Goal: Transaction & Acquisition: Purchase product/service

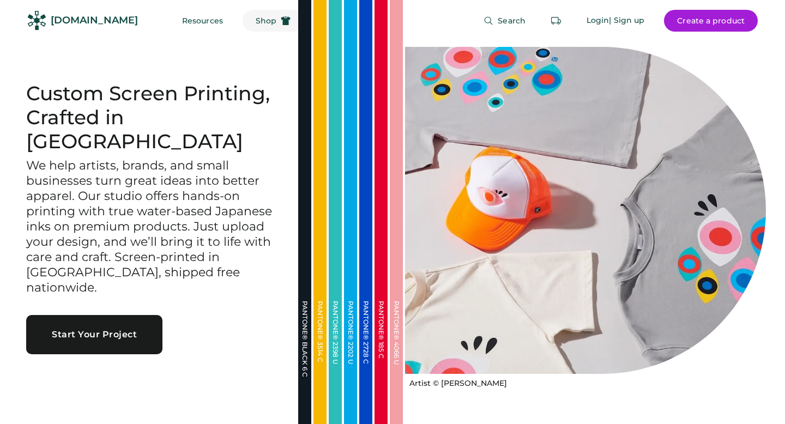
click at [253, 24] on button "Shop" at bounding box center [273, 21] width 61 height 22
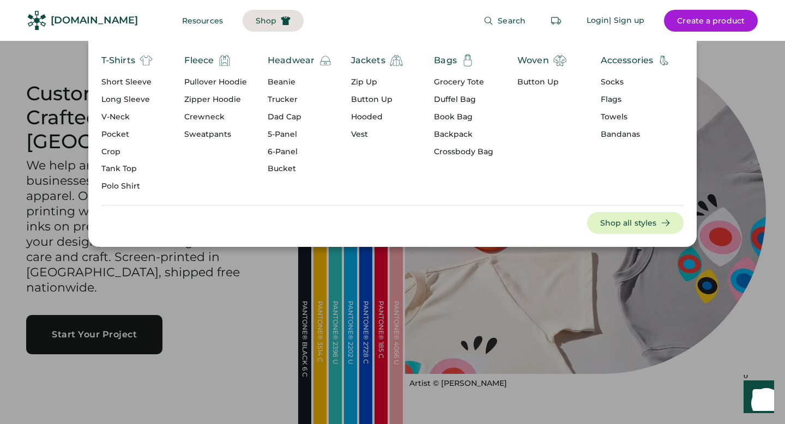
click at [457, 64] on div "Bags" at bounding box center [463, 60] width 59 height 13
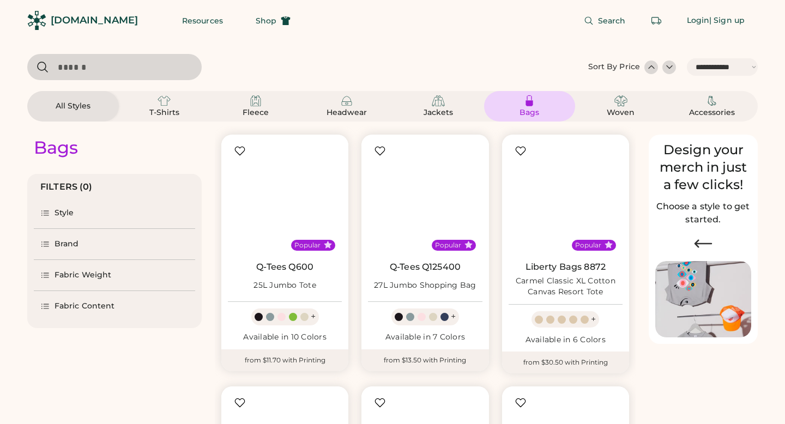
select select "*****"
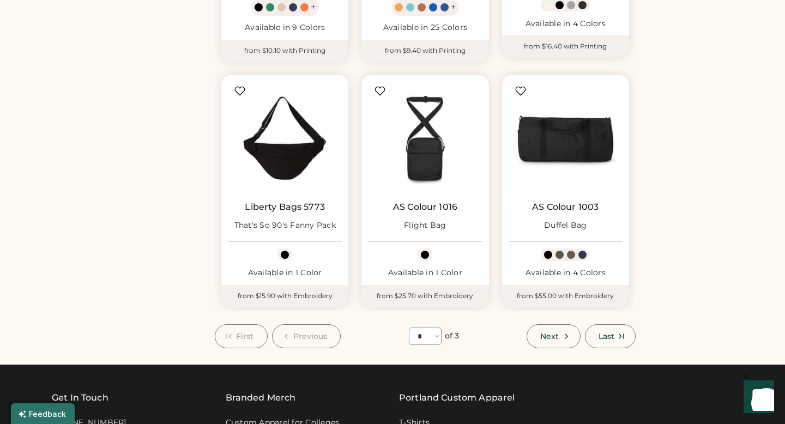
scroll to position [812, 0]
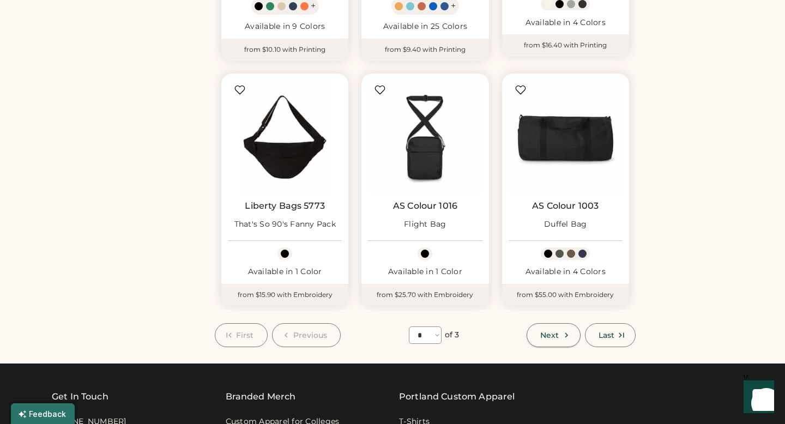
click at [562, 339] on icon at bounding box center [567, 335] width 10 height 10
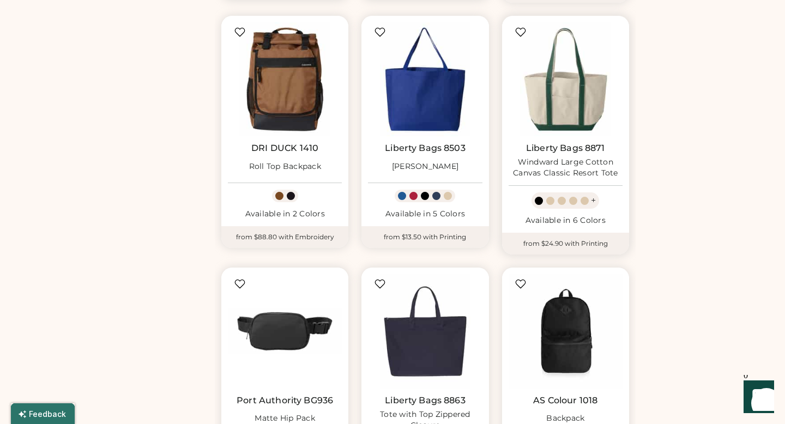
scroll to position [837, 0]
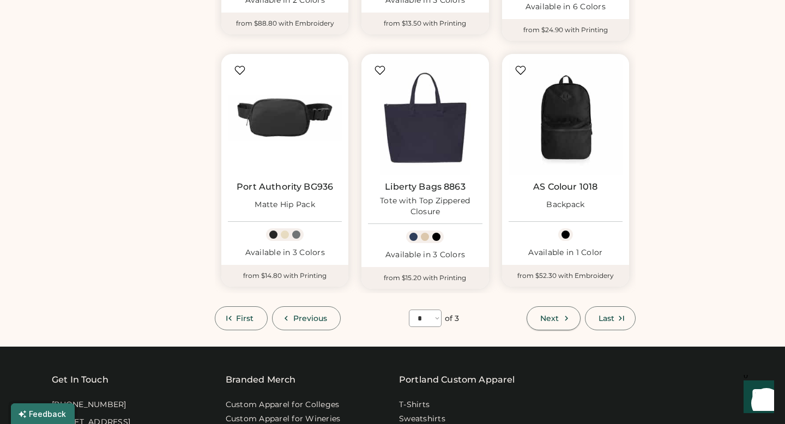
click at [553, 316] on span "Next" at bounding box center [549, 319] width 19 height 8
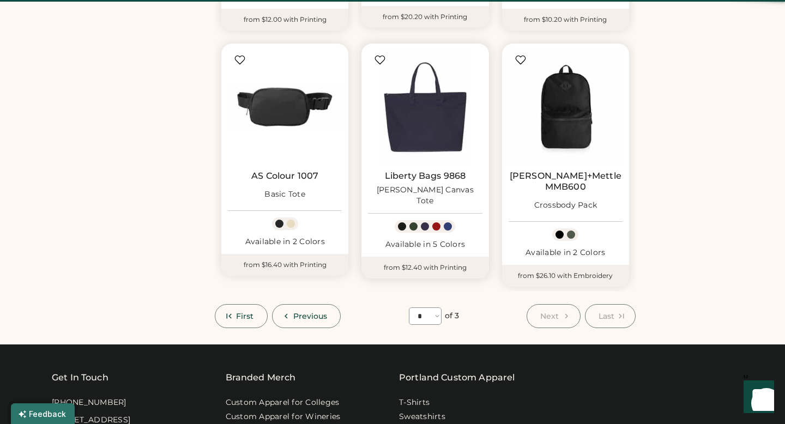
scroll to position [47, 0]
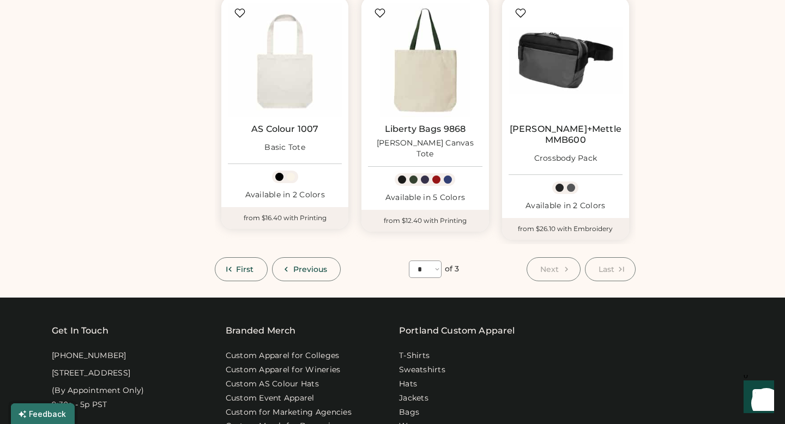
scroll to position [885, 0]
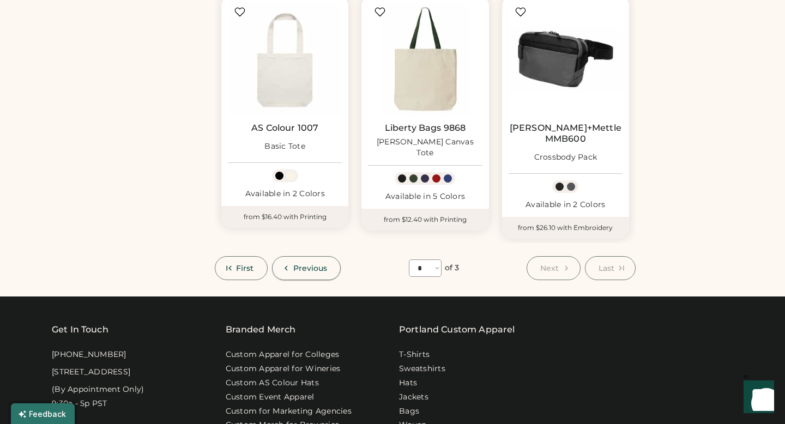
click at [309, 264] on span "Previous" at bounding box center [310, 268] width 34 height 8
select select "*"
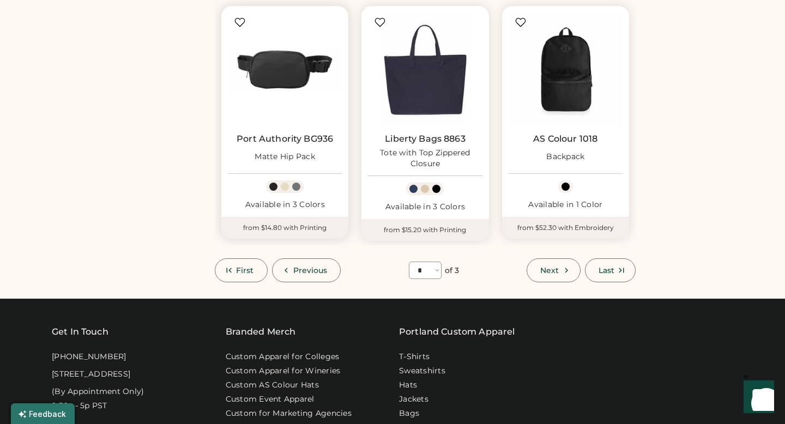
click at [278, 135] on link "Port Authority BG936" at bounding box center [285, 139] width 97 height 11
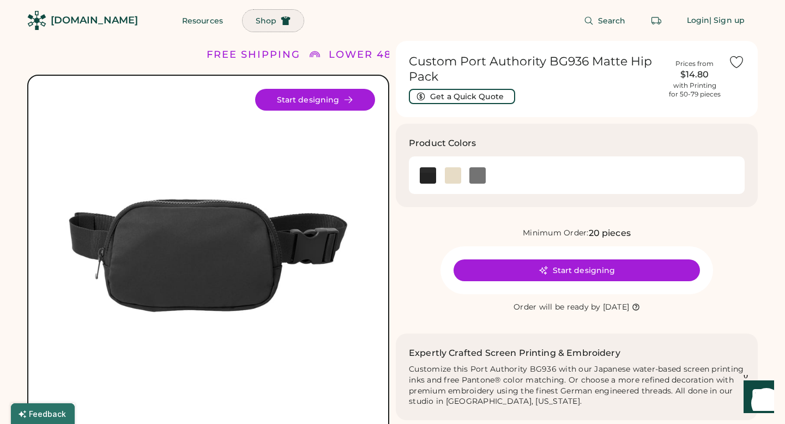
click at [256, 25] on span "Shop" at bounding box center [266, 21] width 21 height 8
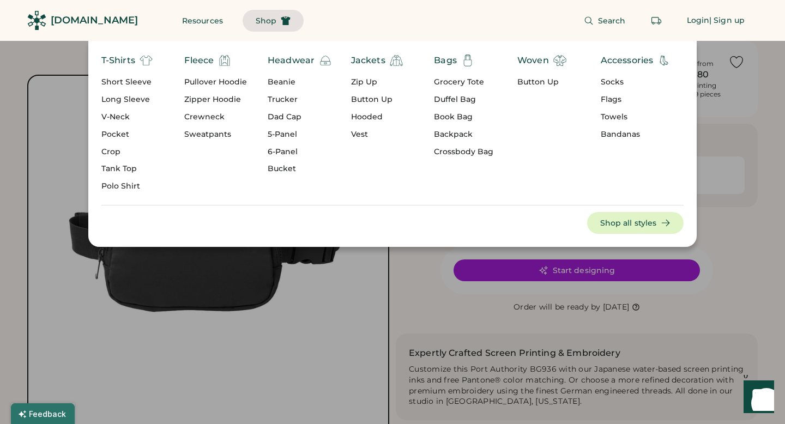
click at [540, 58] on div "Woven" at bounding box center [533, 60] width 32 height 13
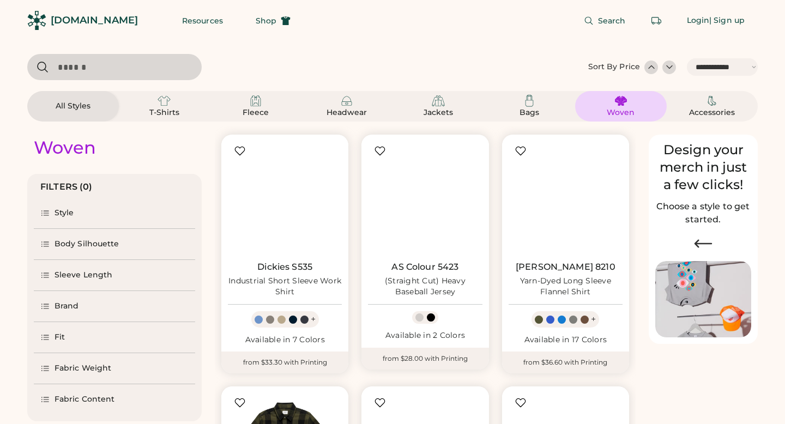
select select "*****"
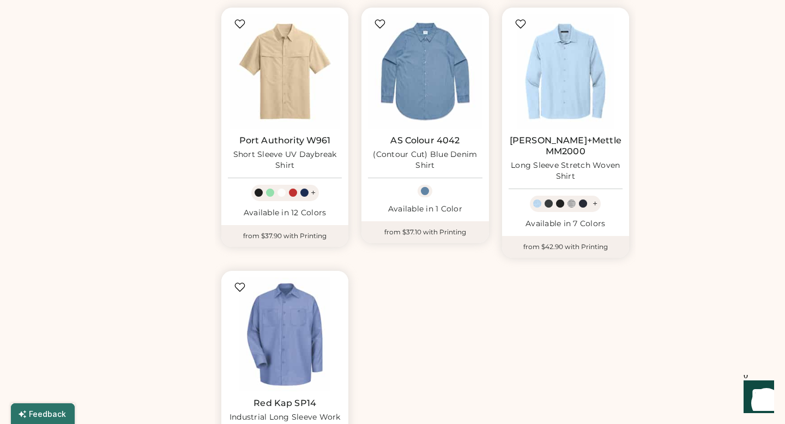
scroll to position [628, 0]
